Goal: Task Accomplishment & Management: Manage account settings

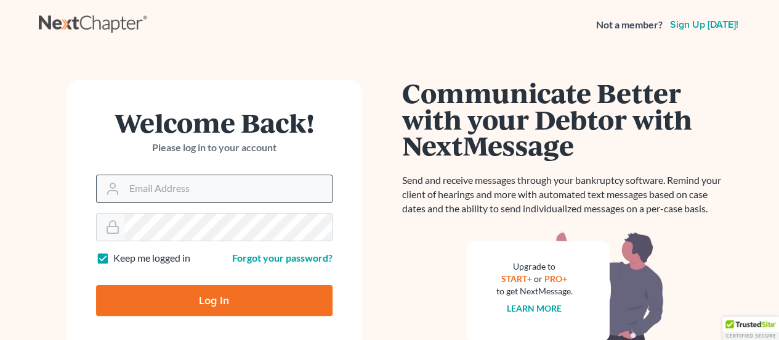
click at [186, 179] on input "Email Address" at bounding box center [228, 188] width 208 height 27
type input "[EMAIL_ADDRESS][DOMAIN_NAME]"
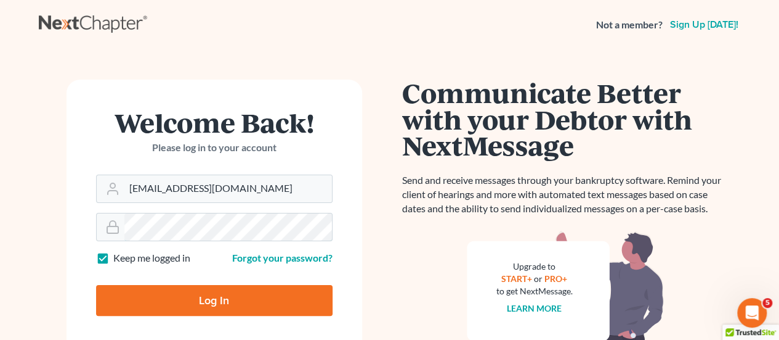
click at [96, 285] on input "Log In" at bounding box center [214, 300] width 237 height 31
type input "Thinking..."
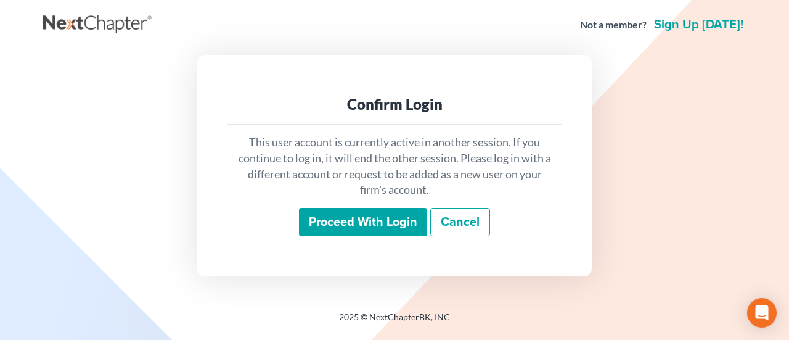
click at [360, 222] on input "Proceed with login" at bounding box center [363, 222] width 128 height 28
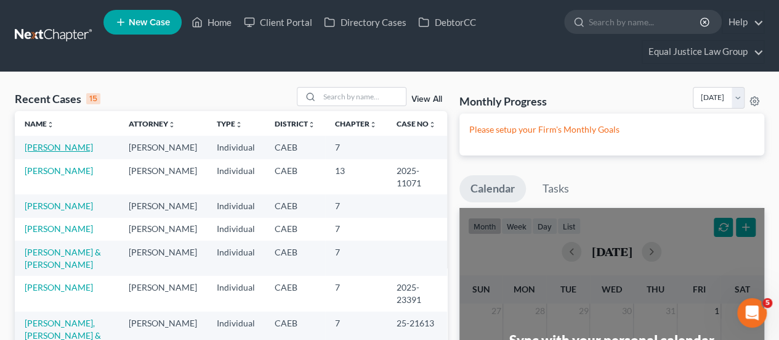
click at [90, 147] on link "[PERSON_NAME]" at bounding box center [59, 147] width 68 height 10
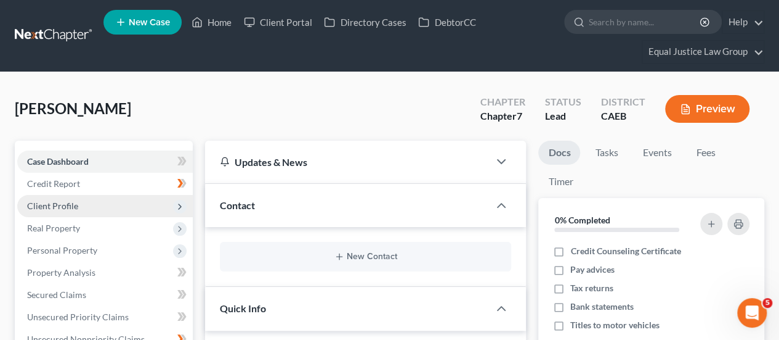
click at [68, 205] on span "Client Profile" at bounding box center [52, 205] width 51 height 10
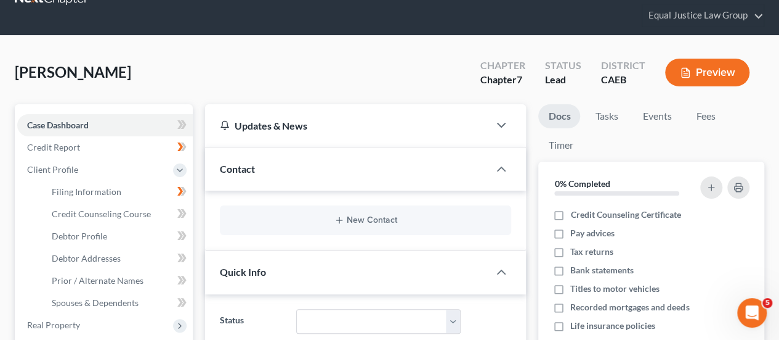
scroll to position [123, 0]
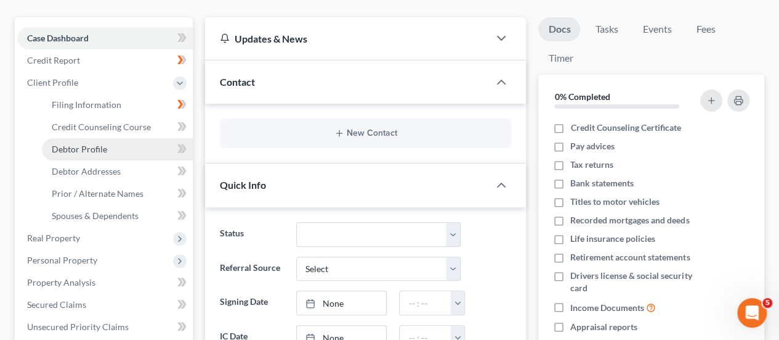
click at [89, 151] on span "Debtor Profile" at bounding box center [79, 149] width 55 height 10
select select "1"
select select "3"
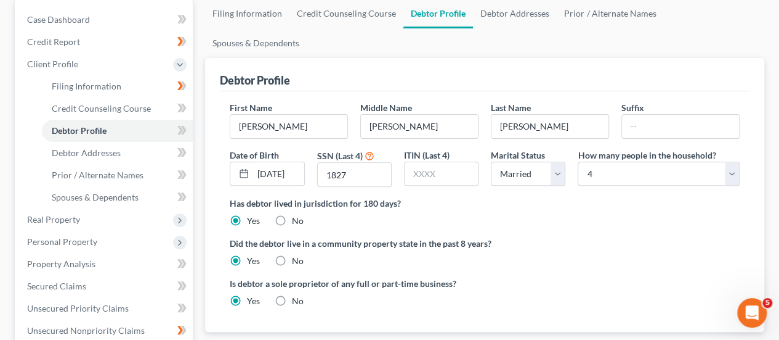
scroll to position [160, 0]
